Goal: Task Accomplishment & Management: Complete application form

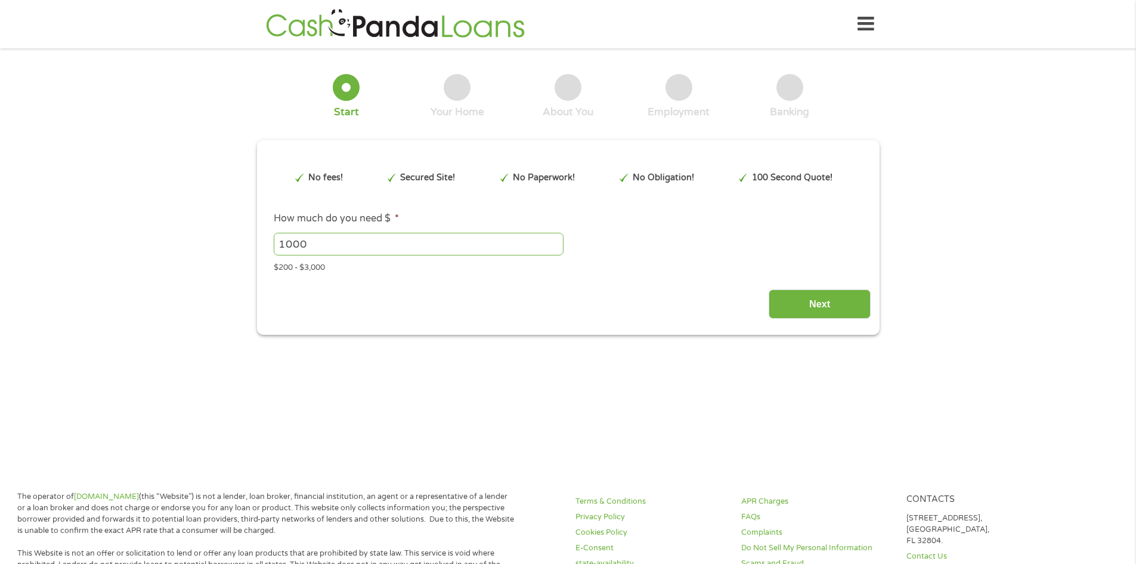
type input "CjwKCAjwxrLHBhA2EiwAu9EdMxP4g9ghnaFzMM4czwCW1m21bFiLeX4lm52wdkEb-sHdzHM9oL3shRo…"
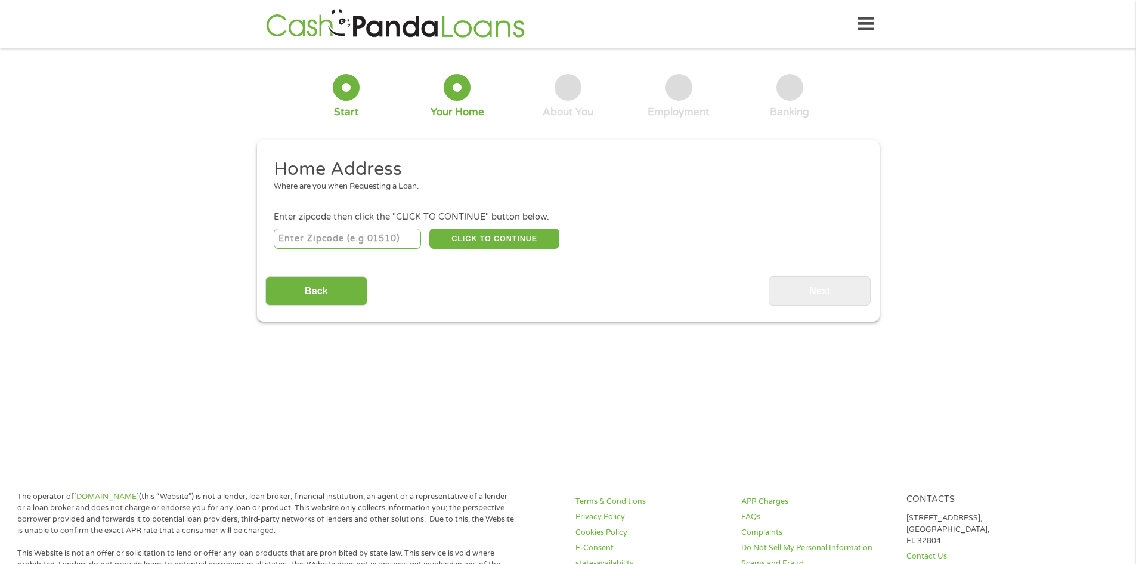
click at [354, 237] on input "number" at bounding box center [347, 238] width 147 height 20
type input "39501"
click at [486, 234] on button "CLICK TO CONTINUE" at bounding box center [494, 238] width 130 height 20
type input "39501"
type input "Gulfport"
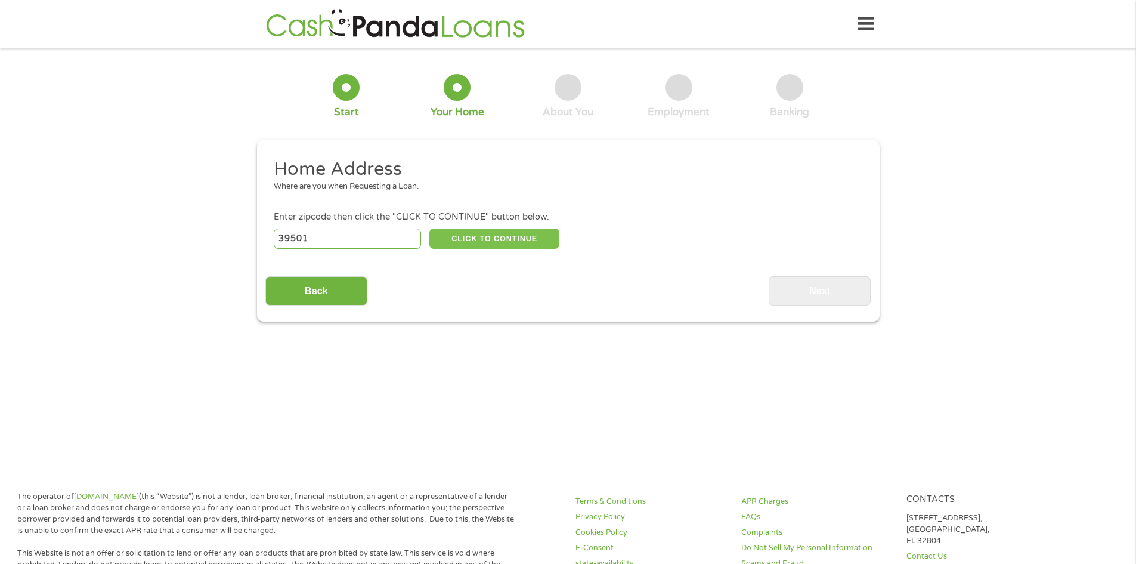
select select "[US_STATE]"
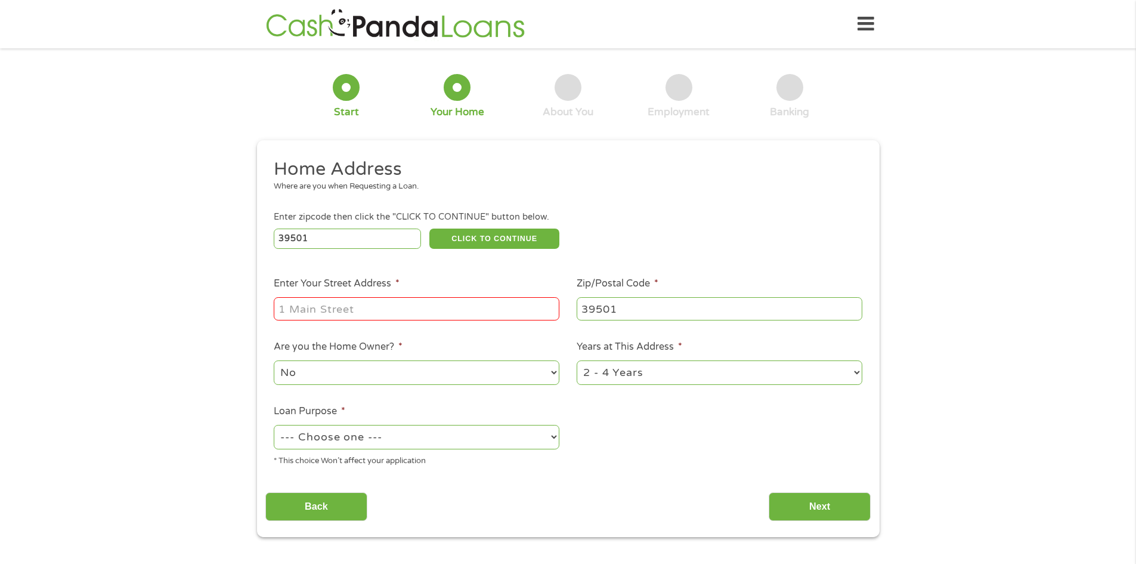
click at [445, 310] on input "Enter Your Street Address *" at bounding box center [417, 308] width 286 height 23
type input "[STREET_ADDRESS][US_STATE]"
click at [506, 375] on select "No Yes" at bounding box center [417, 372] width 286 height 24
select select "yes"
click at [274, 360] on select "No Yes" at bounding box center [417, 372] width 286 height 24
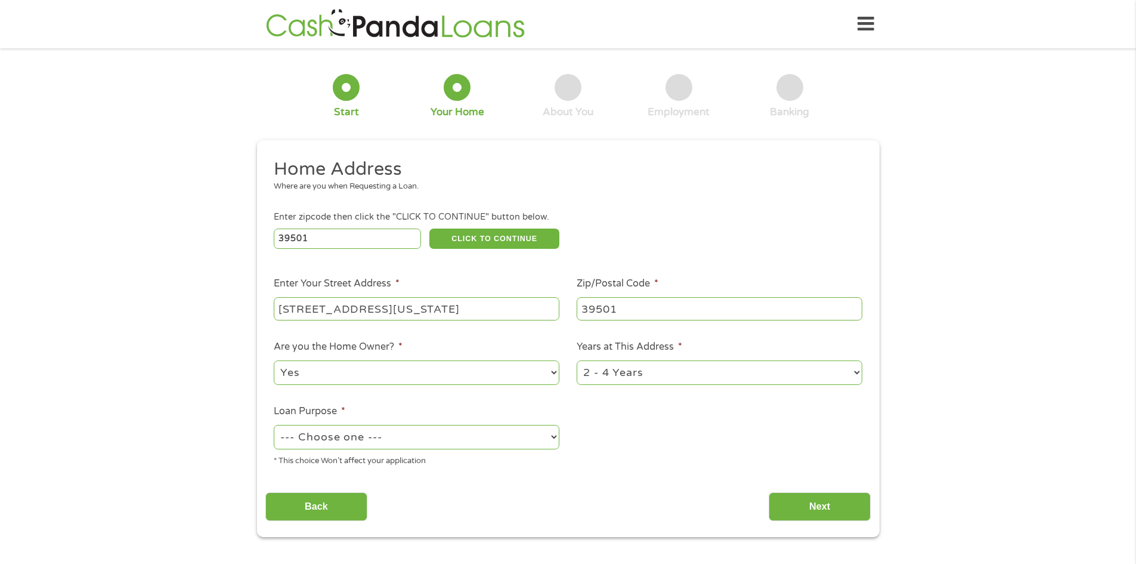
click at [635, 363] on select "1 Year or less 1 - 2 Years 2 - 4 Years Over 4 Years" at bounding box center [720, 372] width 286 height 24
click at [478, 446] on select "--- Choose one --- Pay Bills Debt Consolidation Home Improvement Major Purchase…" at bounding box center [417, 437] width 286 height 24
click at [274, 425] on select "--- Choose one --- Pay Bills Debt Consolidation Home Improvement Major Purchase…" at bounding box center [417, 437] width 286 height 24
click at [488, 434] on select "--- Choose one --- Pay Bills Debt Consolidation Home Improvement Major Purchase…" at bounding box center [417, 437] width 286 height 24
select select "shorttermcash"
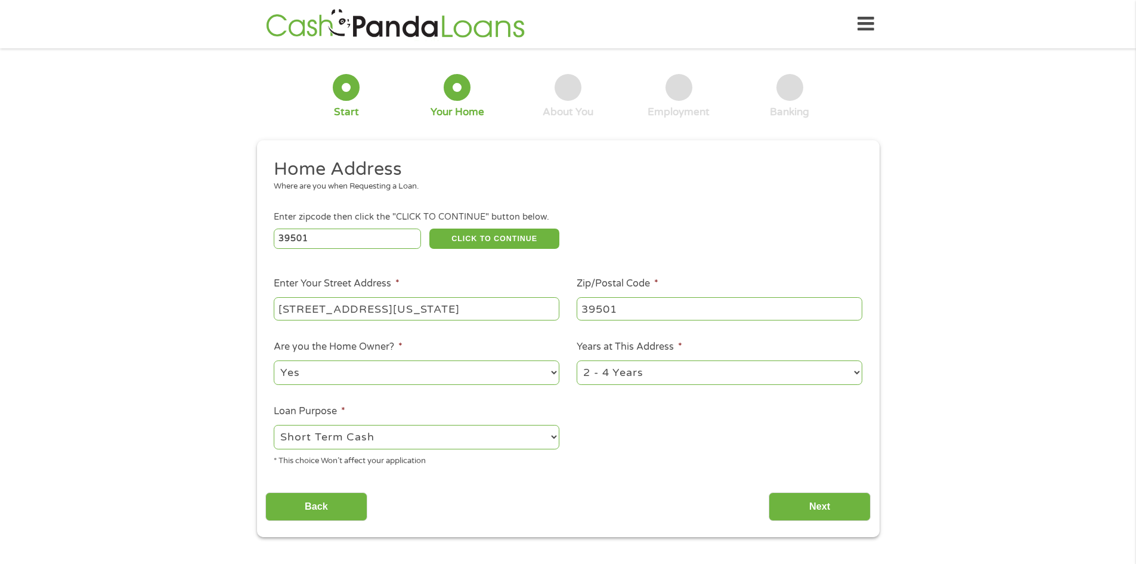
click at [274, 425] on select "--- Choose one --- Pay Bills Debt Consolidation Home Improvement Major Purchase…" at bounding box center [417, 437] width 286 height 24
click at [808, 511] on input "Next" at bounding box center [820, 506] width 102 height 29
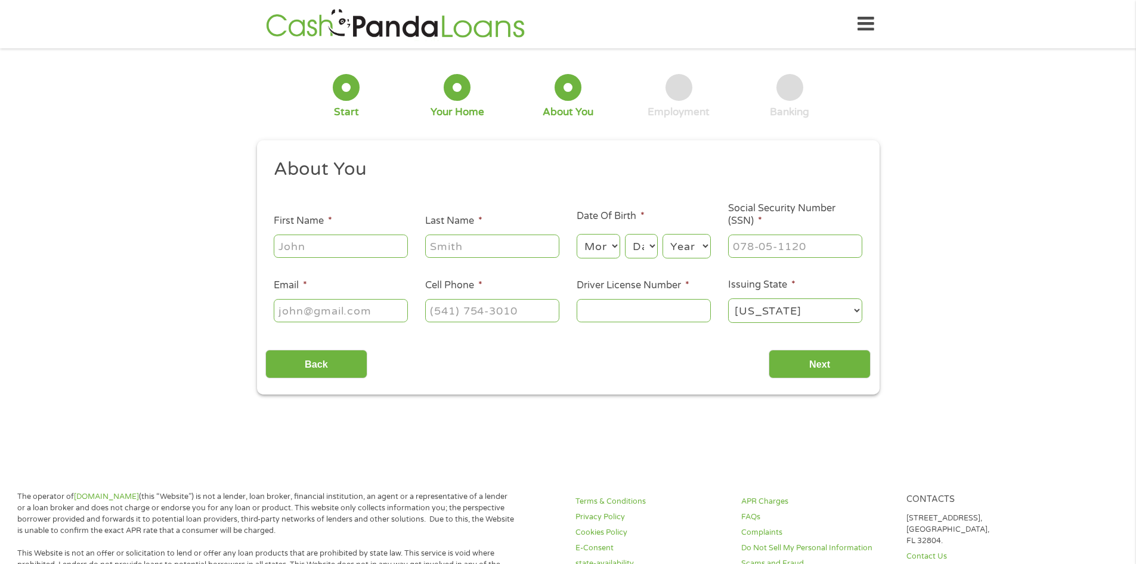
scroll to position [5, 5]
click at [375, 246] on input "First Name *" at bounding box center [341, 245] width 134 height 23
type input "n"
type input "Nikera"
type input "[PERSON_NAME]"
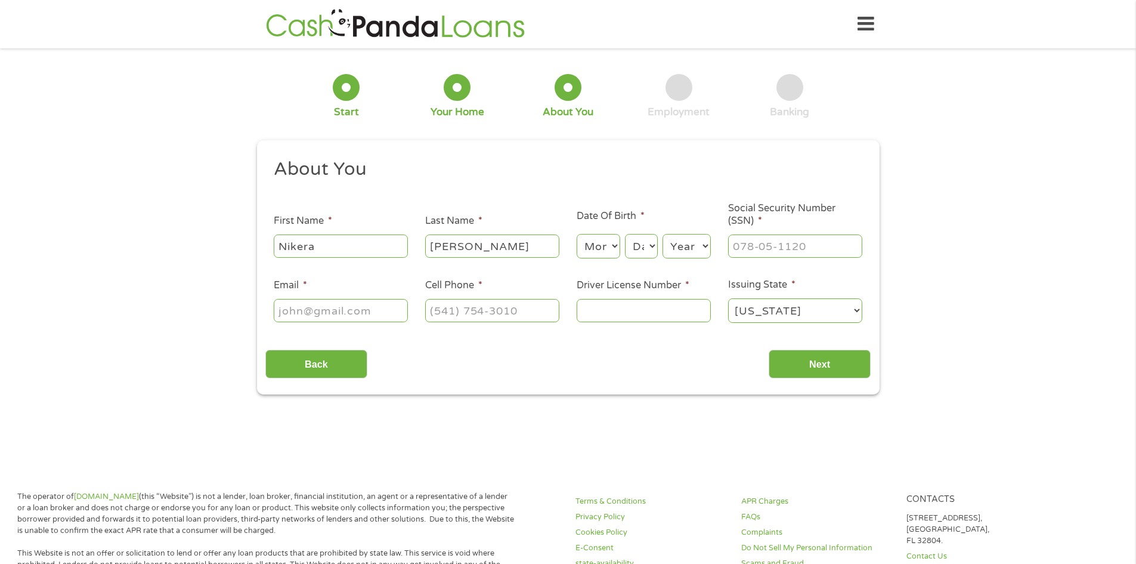
click at [593, 251] on select "Month 1 2 3 4 5 6 7 8 9 10 11 12" at bounding box center [599, 246] width 44 height 24
select select "10"
click at [577, 234] on select "Month 1 2 3 4 5 6 7 8 9 10 11 12" at bounding box center [599, 246] width 44 height 24
click at [636, 253] on select "Day 1 2 3 4 5 6 7 8 9 10 11 12 13 14 15 16 17 18 19 20 21 22 23 24 25 26 27 28 …" at bounding box center [641, 246] width 32 height 24
select select "18"
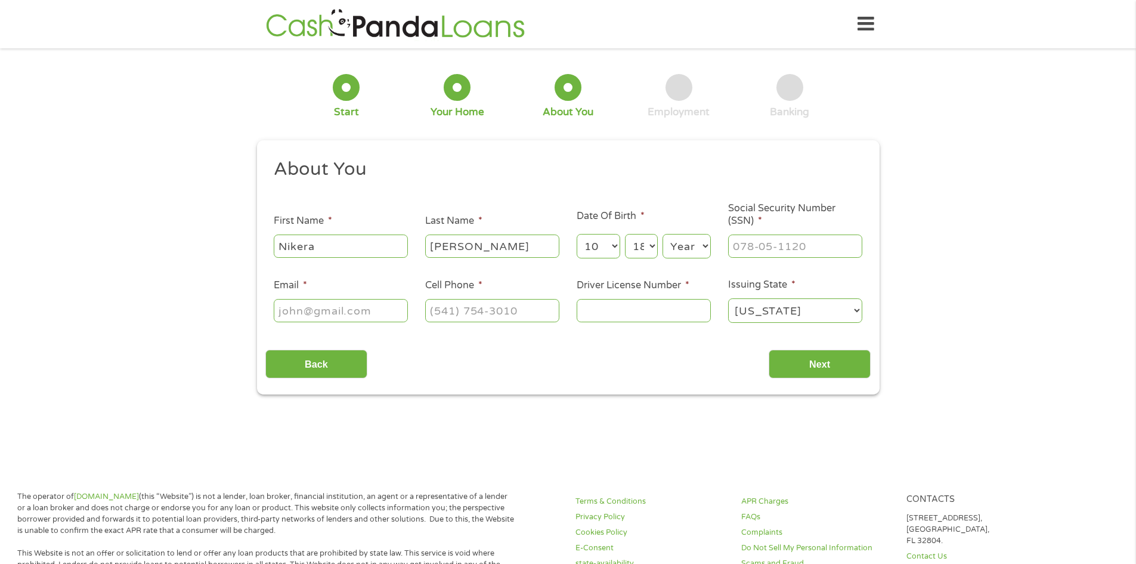
click at [625, 234] on select "Day 1 2 3 4 5 6 7 8 9 10 11 12 13 14 15 16 17 18 19 20 21 22 23 24 25 26 27 28 …" at bounding box center [641, 246] width 32 height 24
click at [690, 243] on select "Year [DATE] 2006 2005 2004 2003 2002 2001 2000 1999 1998 1997 1996 1995 1994 19…" at bounding box center [687, 246] width 48 height 24
select select "1998"
click at [663, 234] on select "Year [DATE] 2006 2005 2004 2003 2002 2001 2000 1999 1998 1997 1996 1995 1994 19…" at bounding box center [687, 246] width 48 height 24
click at [806, 251] on input "___-__-____" at bounding box center [795, 245] width 134 height 23
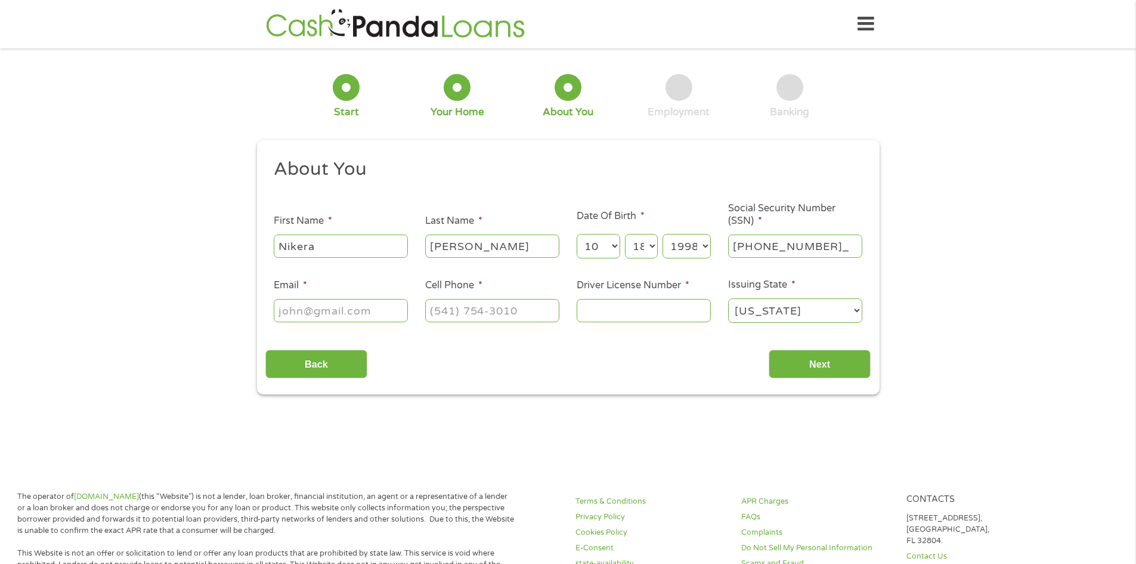
type input "427-85-4949"
click at [363, 316] on input "Email *" at bounding box center [341, 310] width 134 height 23
type input "[EMAIL_ADDRESS][PERSON_NAME][DOMAIN_NAME]"
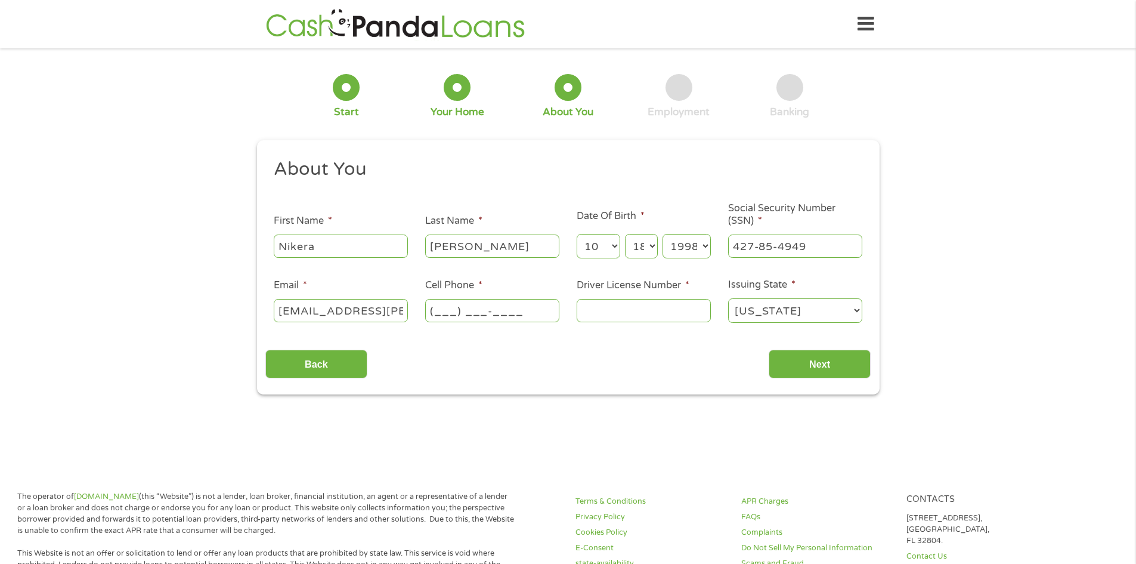
click at [484, 304] on input "(___) ___-____" at bounding box center [492, 310] width 134 height 23
type input "[PHONE_NUMBER]"
click at [616, 308] on input "Driver License Number *" at bounding box center [644, 310] width 134 height 23
type input "c69706040"
click at [844, 308] on select "[US_STATE] [US_STATE] [US_STATE] [US_STATE] [US_STATE] [US_STATE] [US_STATE] [U…" at bounding box center [795, 310] width 134 height 24
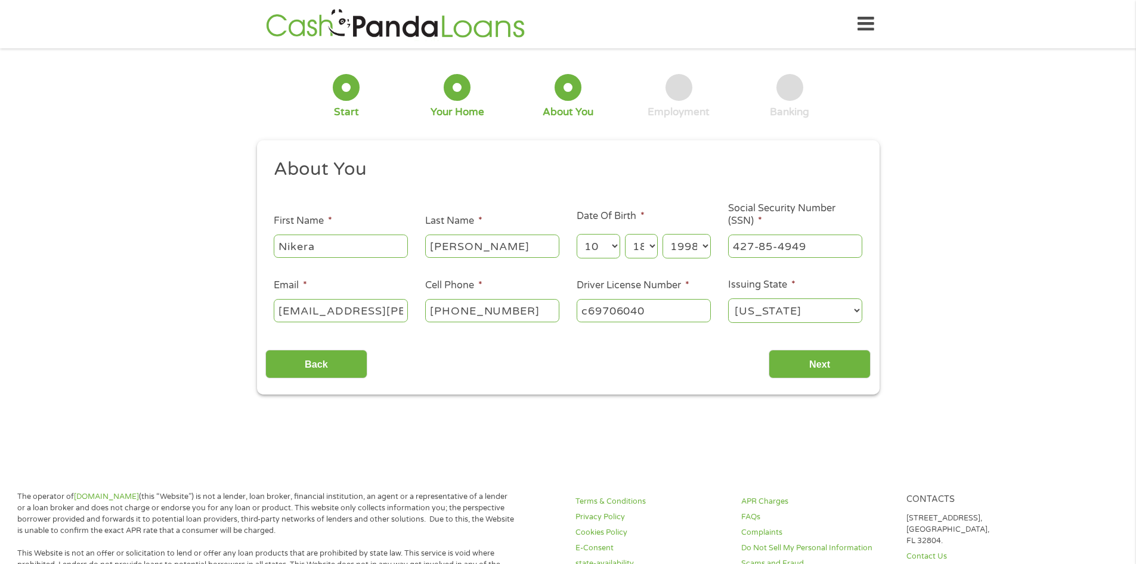
select select "[US_STATE]"
click at [728, 298] on select "[US_STATE] [US_STATE] [US_STATE] [US_STATE] [US_STATE] [US_STATE] [US_STATE] [U…" at bounding box center [795, 310] width 134 height 24
click at [832, 357] on input "Next" at bounding box center [820, 364] width 102 height 29
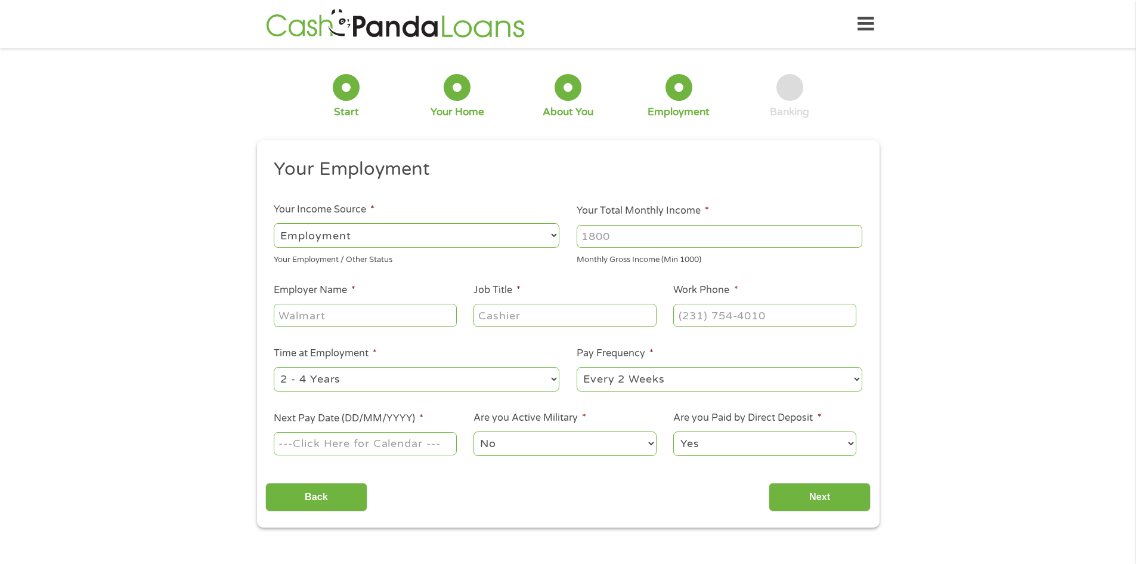
scroll to position [5, 5]
click at [625, 245] on input "Your Total Monthly Income *" at bounding box center [720, 236] width 286 height 23
type input "1500"
click at [356, 310] on input "Employer Name *" at bounding box center [365, 315] width 183 height 23
type input "[GEOGRAPHIC_DATA]"
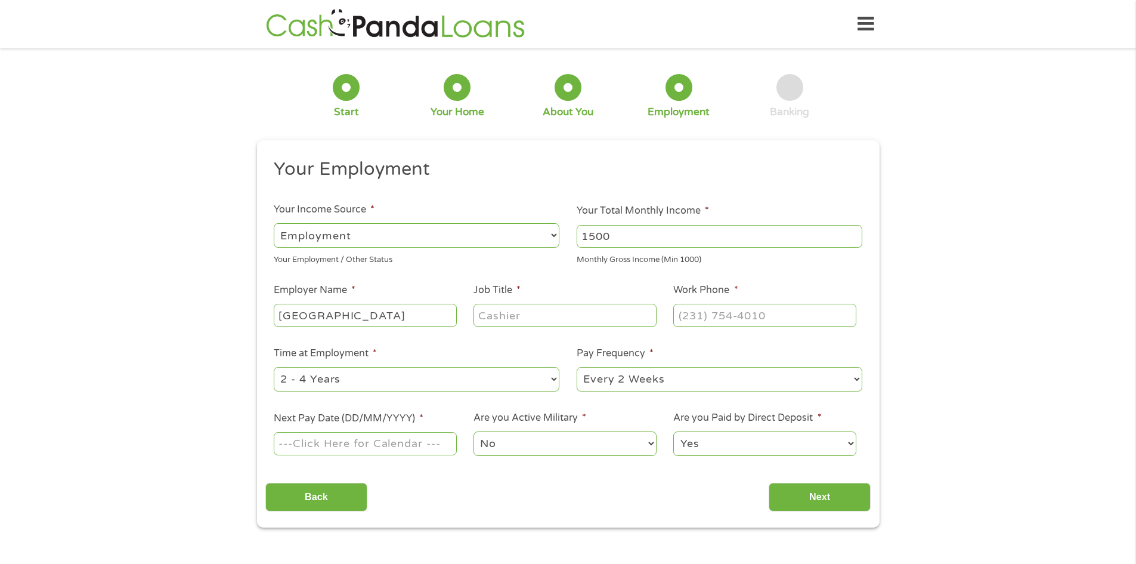
click at [540, 311] on input "Job Title *" at bounding box center [565, 315] width 183 height 23
type input "Sterile Processing Tech"
click at [713, 318] on input "(___) ___-____" at bounding box center [764, 315] width 183 height 23
type input "[PHONE_NUMBER]"
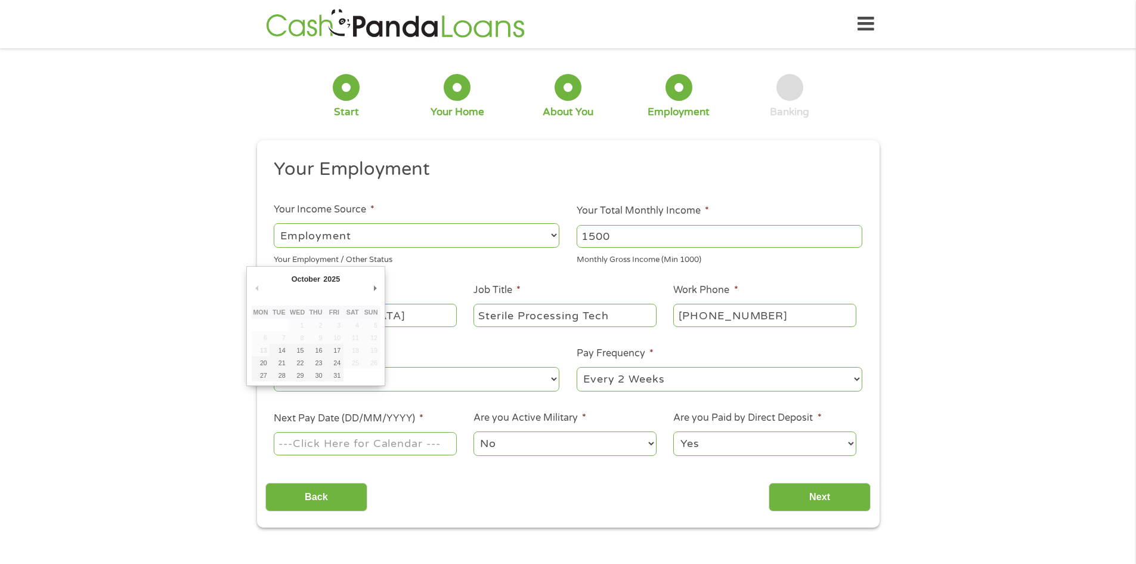
click at [429, 449] on input "Next Pay Date (DD/MM/YYYY) *" at bounding box center [365, 443] width 183 height 23
type input "[DATE]"
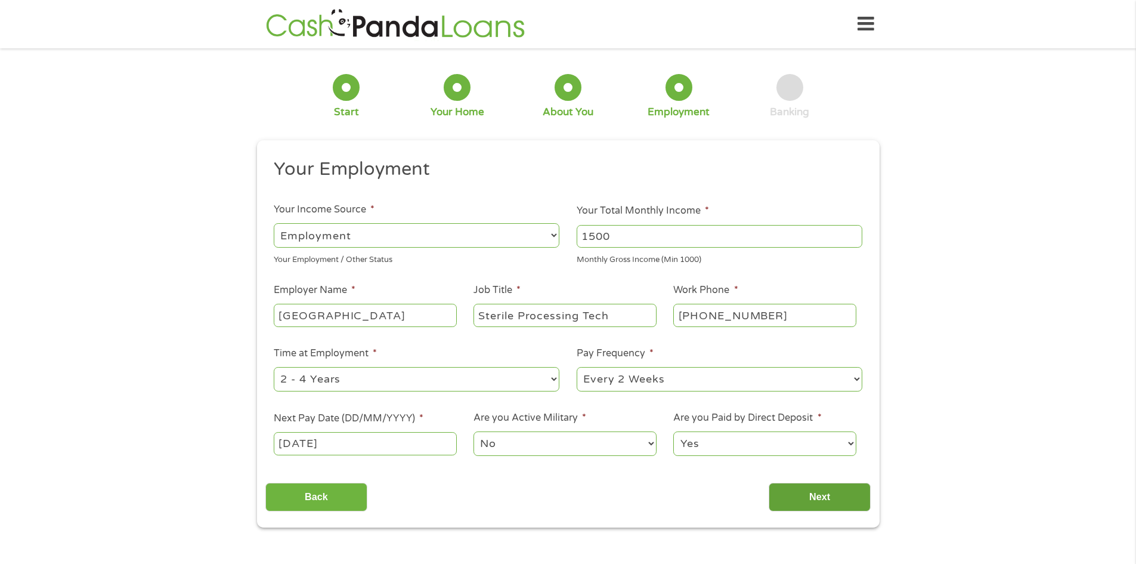
click at [841, 501] on input "Next" at bounding box center [820, 497] width 102 height 29
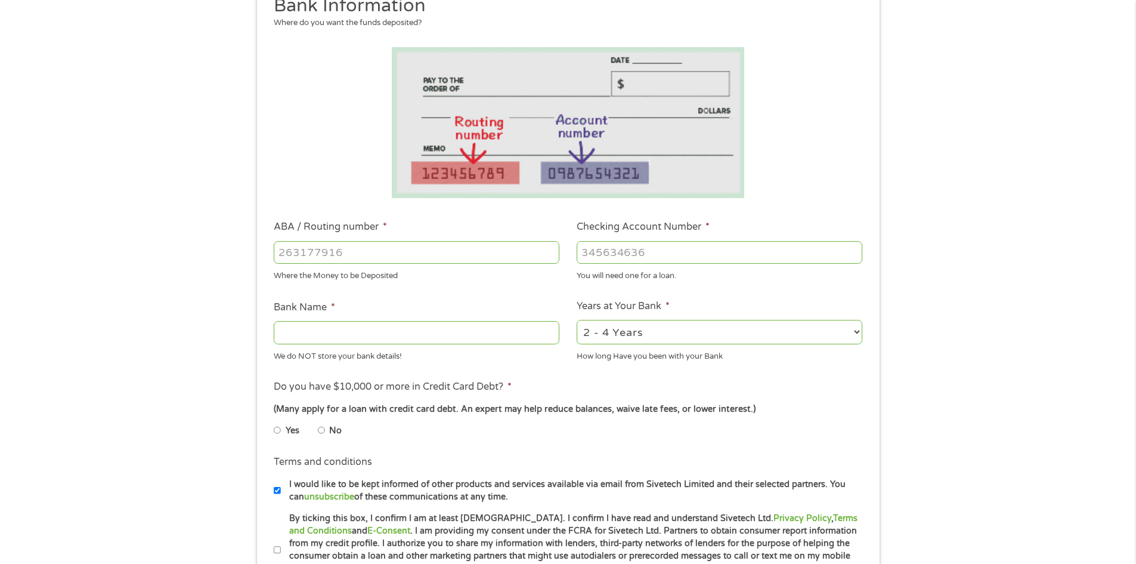
scroll to position [165, 0]
click at [326, 427] on li "No" at bounding box center [339, 428] width 43 height 23
click at [317, 428] on li "Yes" at bounding box center [296, 428] width 44 height 23
click at [325, 427] on li "No" at bounding box center [339, 428] width 43 height 23
click at [320, 425] on input "No" at bounding box center [321, 428] width 7 height 19
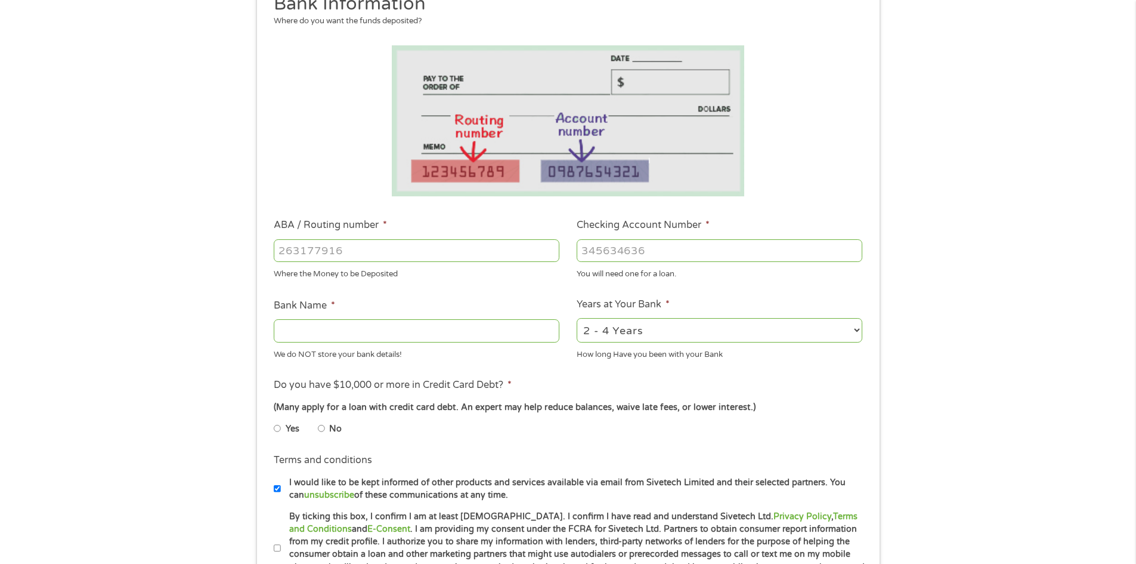
radio input "true"
click at [354, 259] on input "ABA / Routing number *" at bounding box center [417, 250] width 286 height 23
type input "065305436"
type input "REGIONS BANK"
type input "065305436"
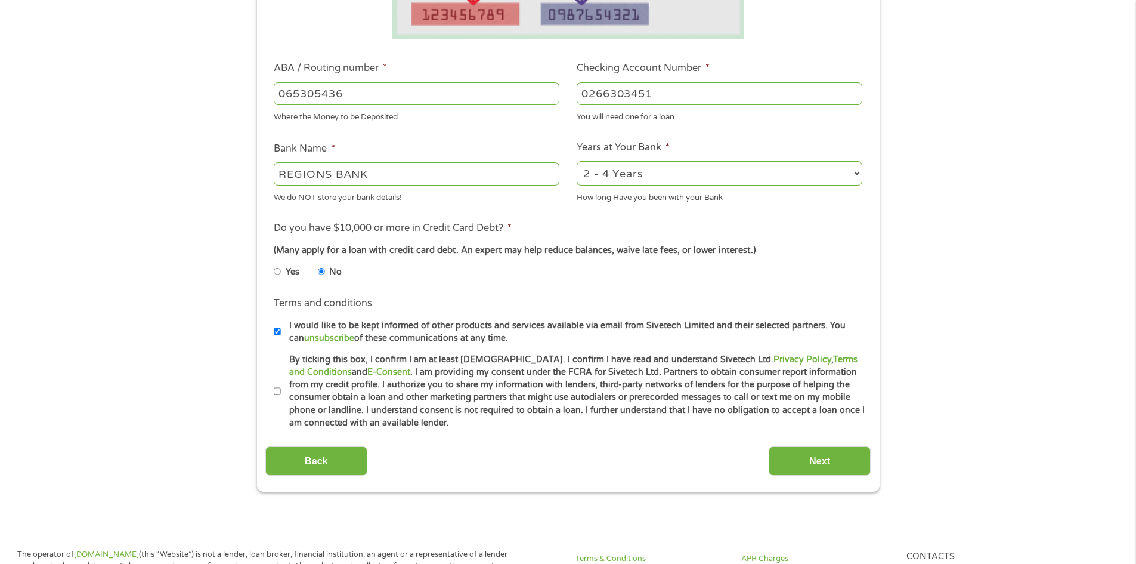
scroll to position [324, 0]
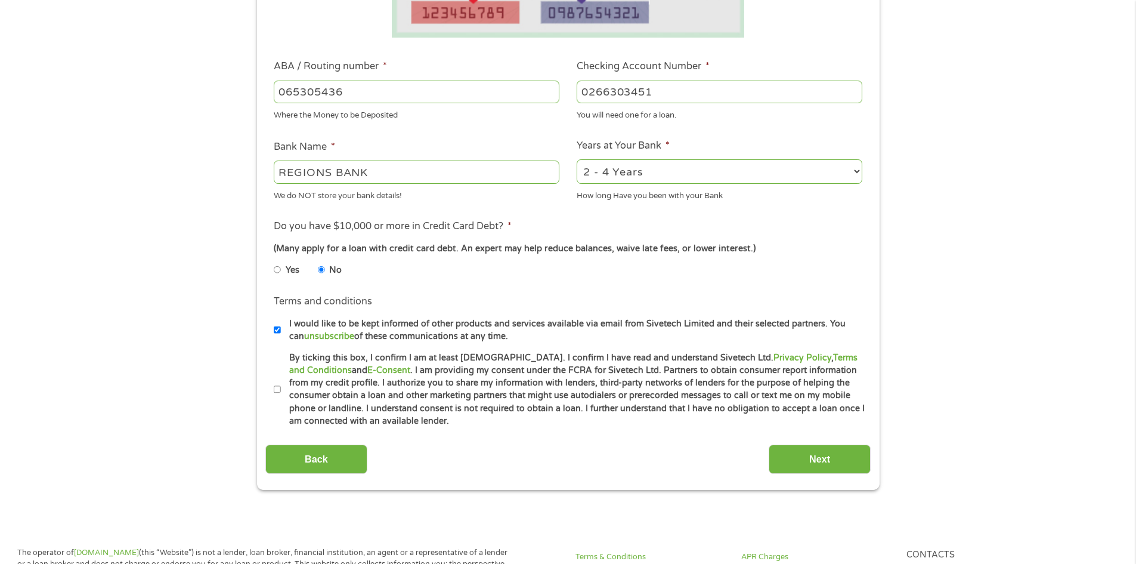
type input "0266303451"
click at [279, 329] on input "I would like to be kept informed of other products and services available via e…" at bounding box center [277, 329] width 7 height 19
checkbox input "false"
click at [277, 387] on input "By ticking this box, I confirm I am at least [DEMOGRAPHIC_DATA]. I confirm I ha…" at bounding box center [277, 389] width 7 height 19
checkbox input "true"
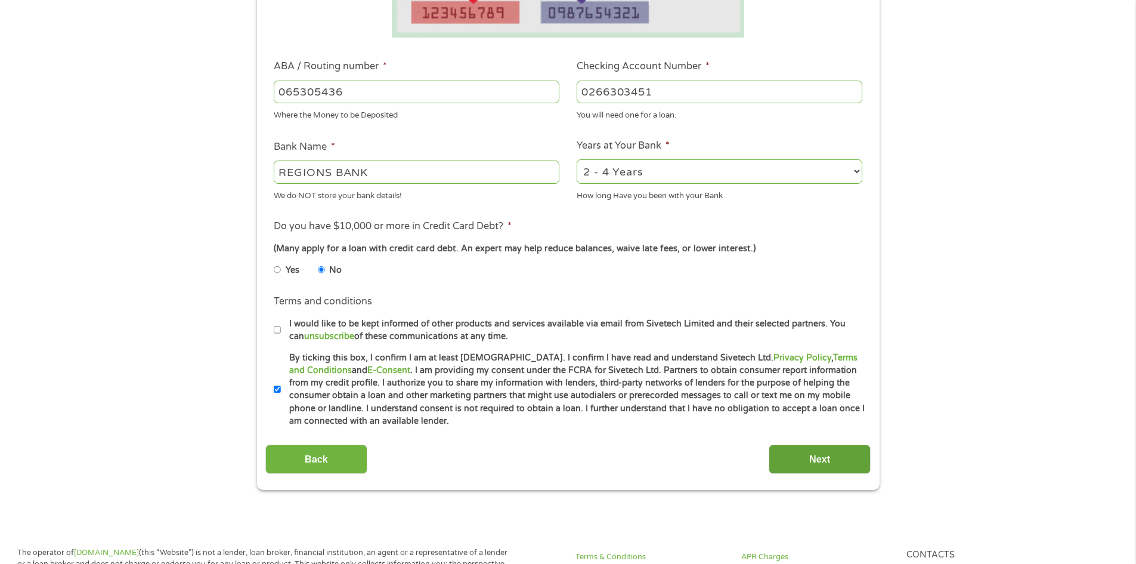
click at [805, 452] on input "Next" at bounding box center [820, 458] width 102 height 29
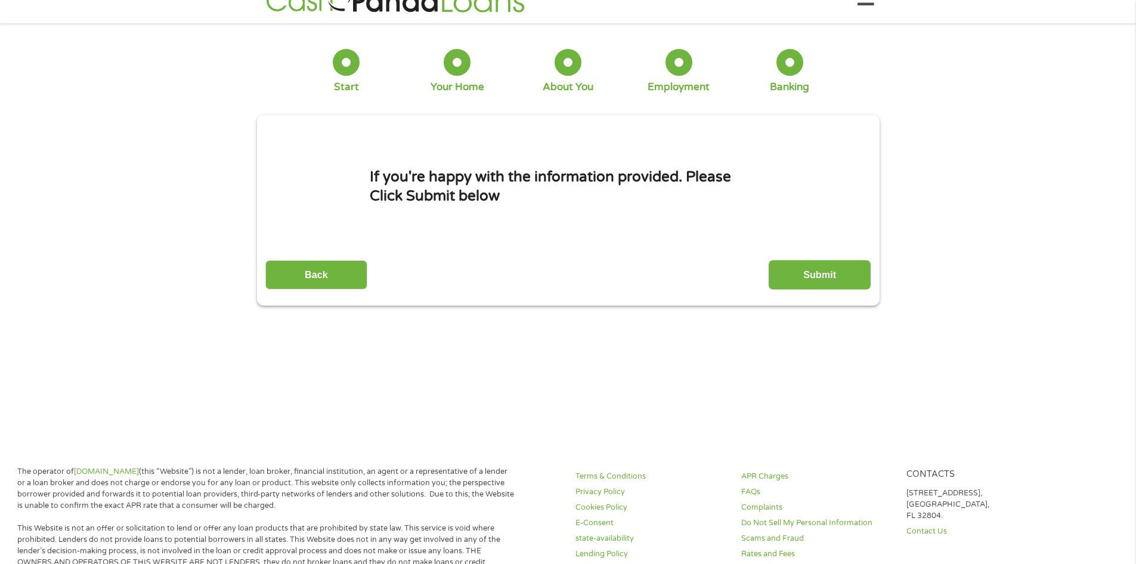
scroll to position [0, 0]
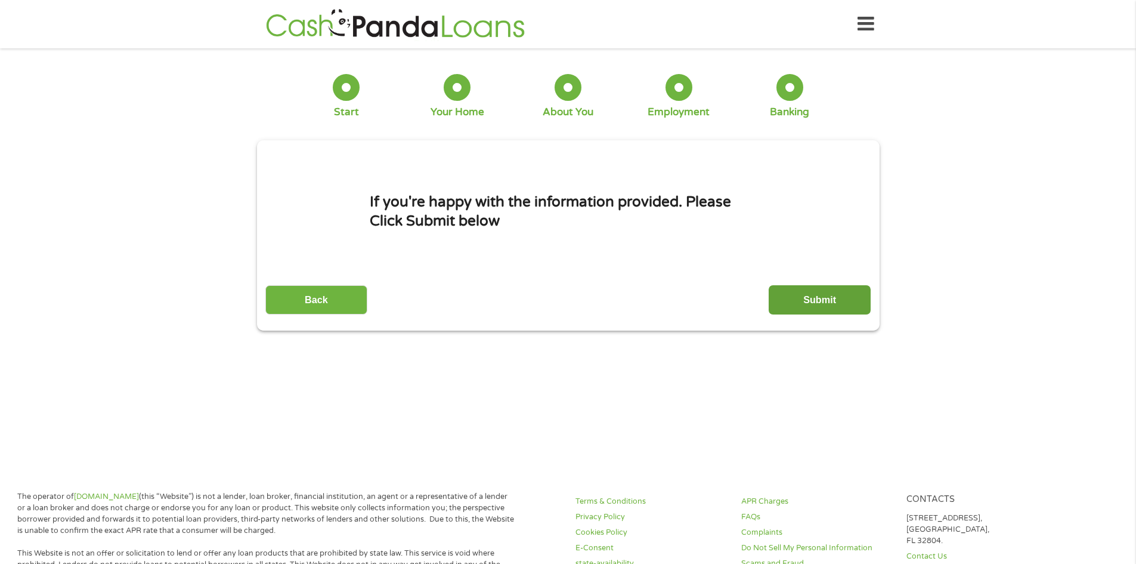
click at [843, 304] on input "Submit" at bounding box center [820, 299] width 102 height 29
